Goal: Information Seeking & Learning: Learn about a topic

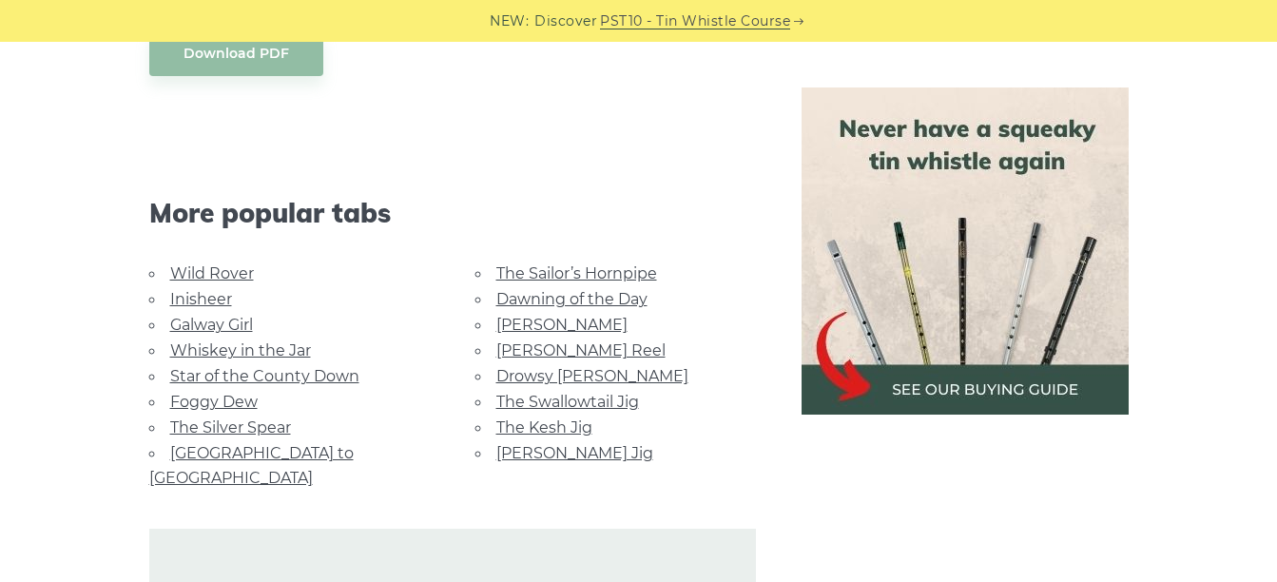
scroll to position [894, 0]
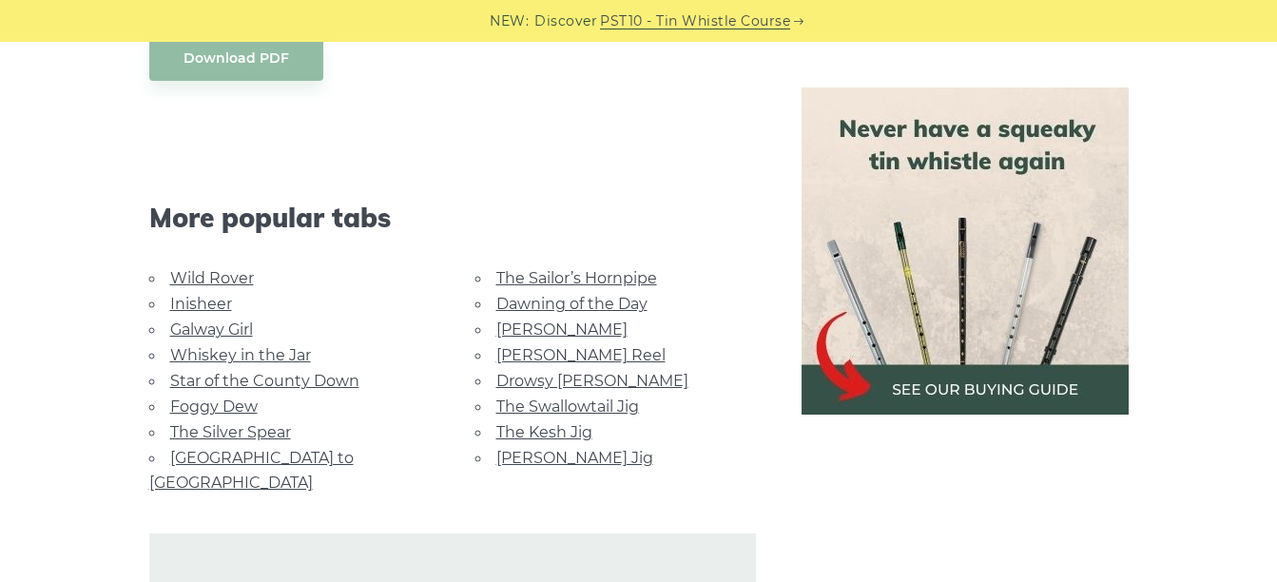
click at [220, 398] on link "Foggy Dew" at bounding box center [213, 406] width 87 height 18
click at [217, 300] on link "Inisheer" at bounding box center [201, 304] width 62 height 18
click at [533, 426] on link "The Kesh Jig" at bounding box center [544, 432] width 96 height 18
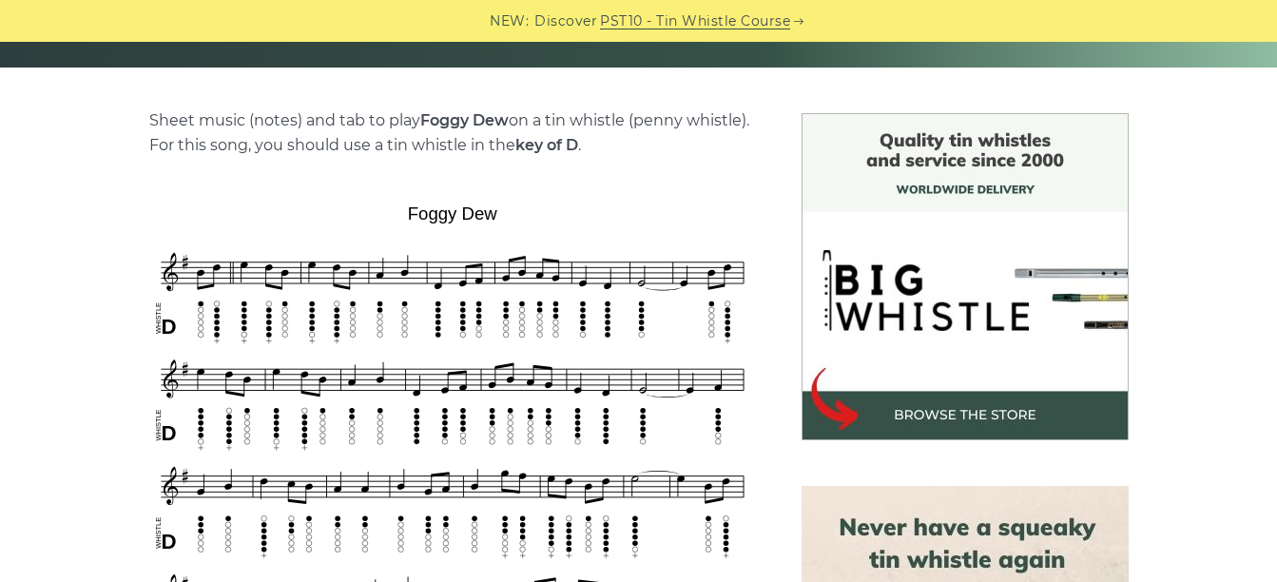
scroll to position [393, 0]
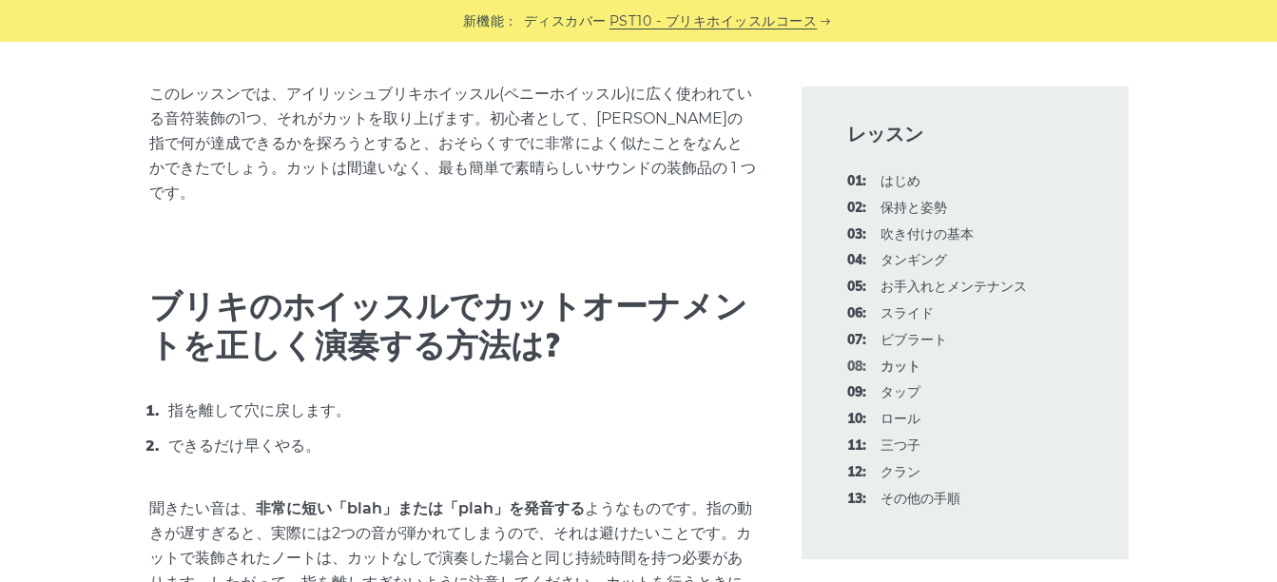
scroll to position [501, 0]
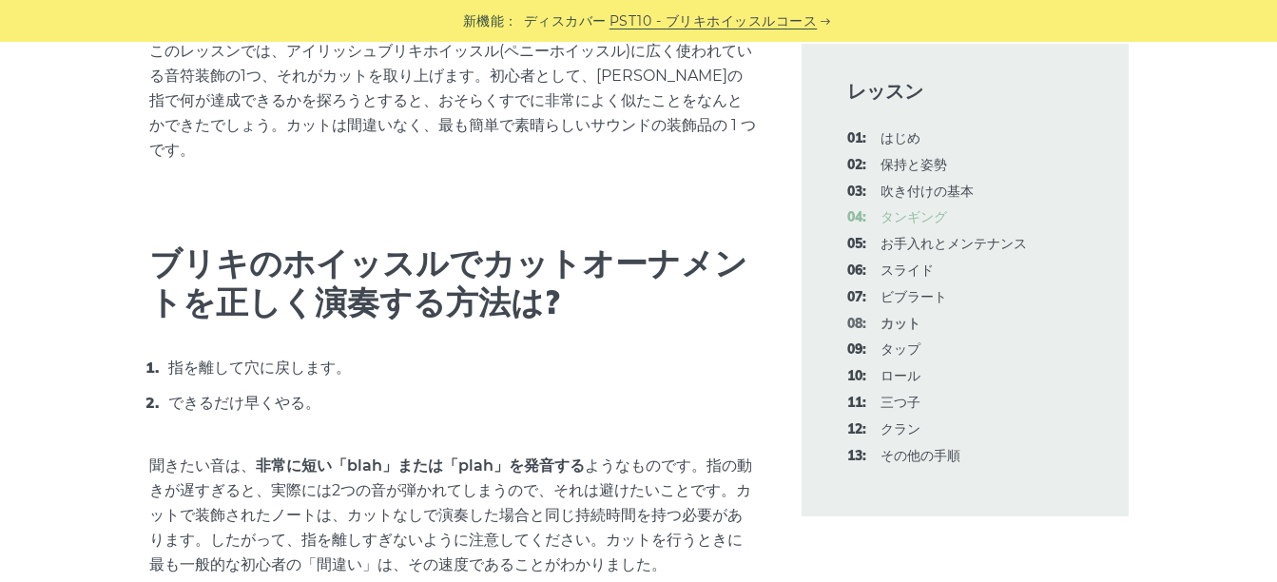
click at [934, 213] on font "タンギング" at bounding box center [913, 216] width 67 height 17
